Goal: Information Seeking & Learning: Find specific fact

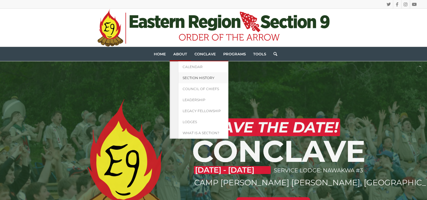
click at [187, 76] on span "Section History" at bounding box center [198, 78] width 32 height 4
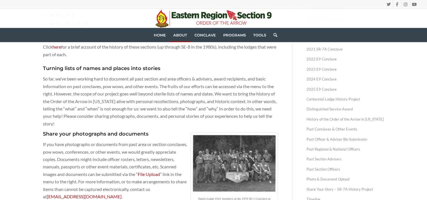
scroll to position [162, 0]
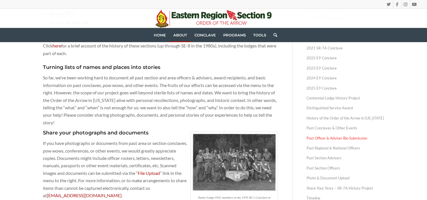
click at [334, 140] on link "Past Officer & Adviser Bio Submission" at bounding box center [345, 138] width 78 height 10
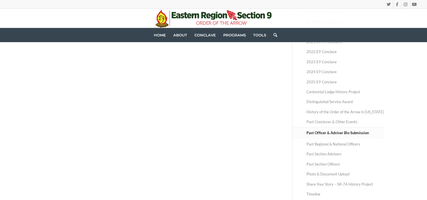
scroll to position [169, 0]
click at [334, 165] on link "Past Section Officers" at bounding box center [345, 164] width 78 height 10
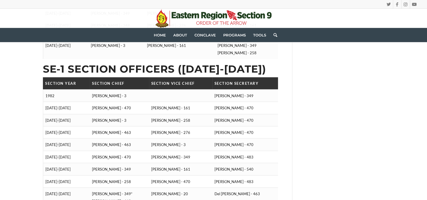
scroll to position [1031, 0]
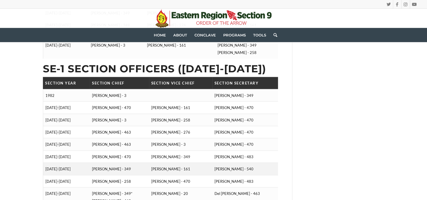
click at [122, 162] on td "Dale McCann - 349" at bounding box center [119, 168] width 59 height 12
click at [111, 162] on td "Dale McCann - 349" at bounding box center [119, 168] width 59 height 12
drag, startPoint x: 111, startPoint y: 158, endPoint x: 99, endPoint y: 158, distance: 11.3
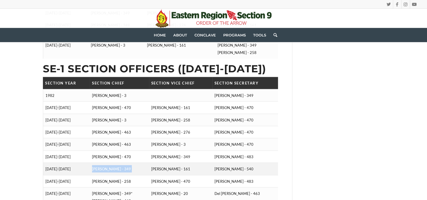
click at [99, 162] on td "Dale McCann - 349" at bounding box center [119, 168] width 59 height 12
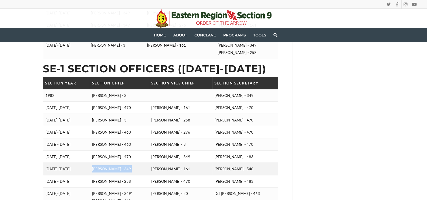
click at [99, 162] on td "Dale McCann - 349" at bounding box center [119, 168] width 59 height 12
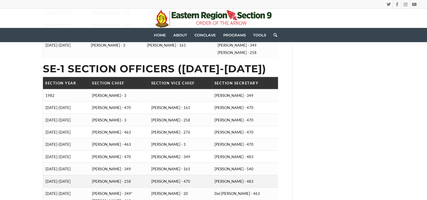
drag, startPoint x: 99, startPoint y: 158, endPoint x: 123, endPoint y: 164, distance: 24.5
click at [123, 175] on td "Tim Kidd - 258" at bounding box center [119, 181] width 59 height 12
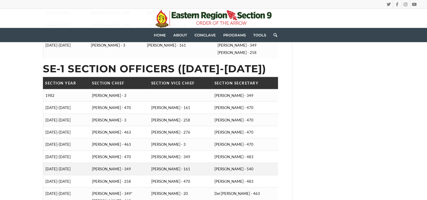
click at [132, 162] on td "Dale McCann - 349" at bounding box center [119, 168] width 59 height 12
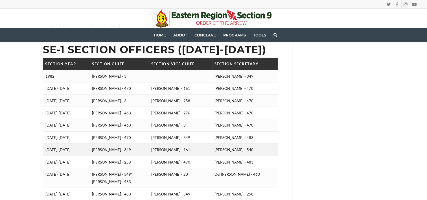
scroll to position [1057, 0]
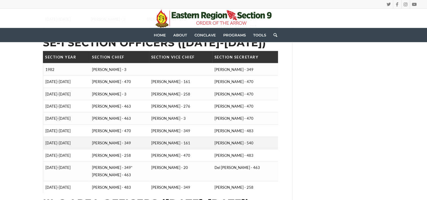
click at [115, 137] on td "Dale McCann - 349" at bounding box center [119, 143] width 59 height 12
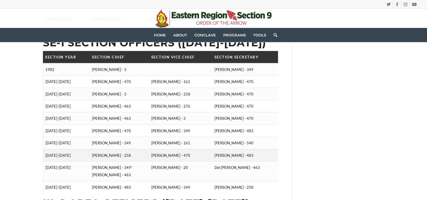
drag, startPoint x: 115, startPoint y: 131, endPoint x: 175, endPoint y: 141, distance: 60.4
click at [175, 149] on td "David Barringer - 470" at bounding box center [180, 155] width 63 height 12
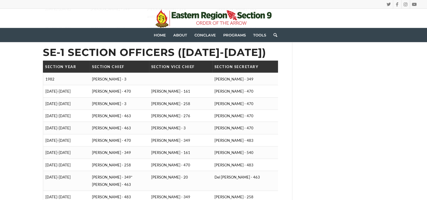
scroll to position [1047, 0]
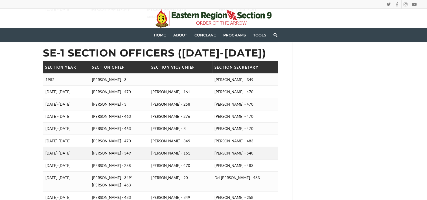
click at [106, 147] on td "Dale McCann - 349" at bounding box center [119, 153] width 59 height 12
drag, startPoint x: 106, startPoint y: 142, endPoint x: 75, endPoint y: 136, distance: 31.9
click at [75, 147] on td "1976-1977" at bounding box center [66, 153] width 47 height 12
